Goal: Go to known website: Access a specific website the user already knows

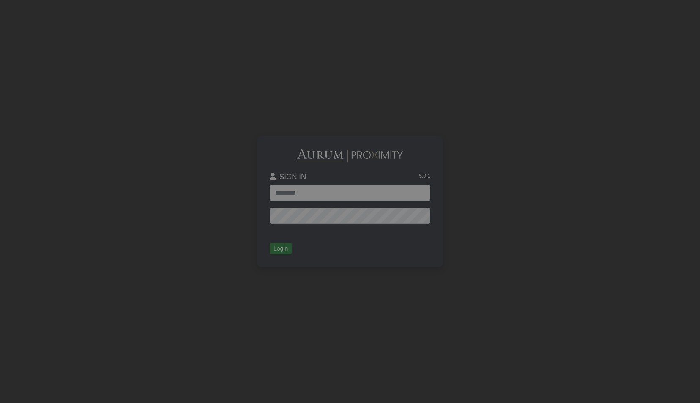
type input "**********"
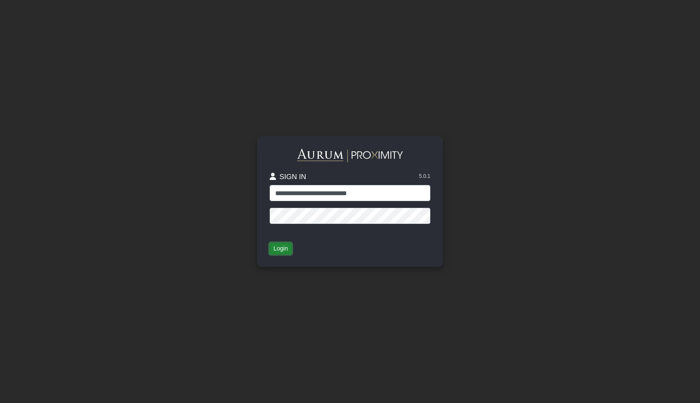
click at [278, 248] on button "Login" at bounding box center [281, 249] width 22 height 12
